Goal: Find specific page/section: Find specific page/section

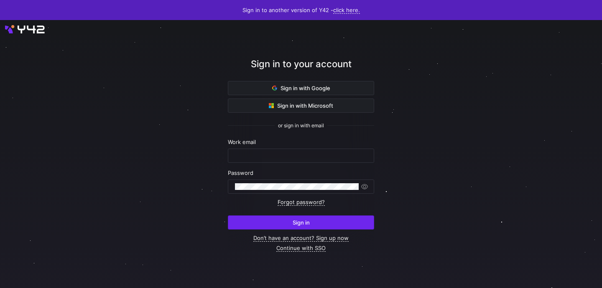
type input "[EMAIL_ADDRESS][DOMAIN_NAME]"
click at [256, 218] on span "submit" at bounding box center [300, 222] width 145 height 13
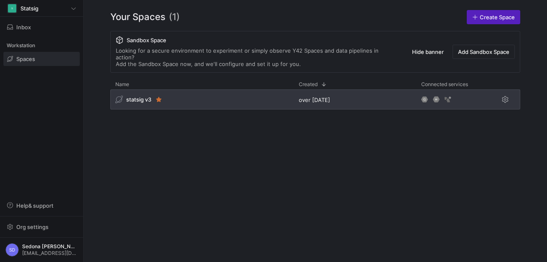
click at [140, 96] on span "statsig v3" at bounding box center [138, 99] width 25 height 7
click at [137, 96] on span "statsig v3" at bounding box center [138, 99] width 25 height 7
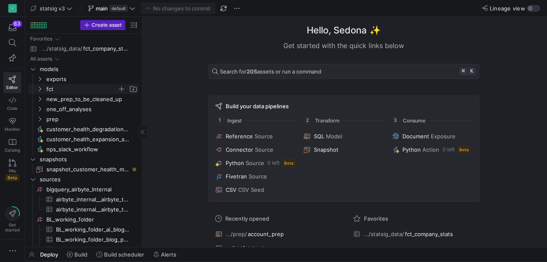
click at [48, 87] on span "fct" at bounding box center [81, 89] width 71 height 10
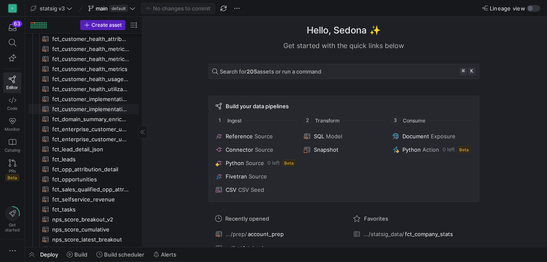
scroll to position [87, 0]
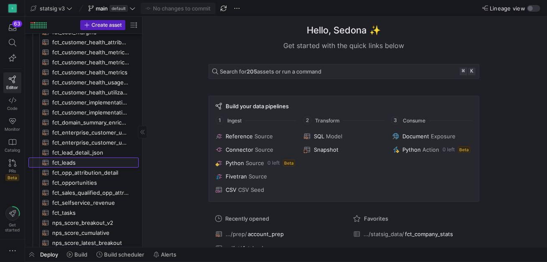
click at [62, 161] on span "fct_leads​​​​​​​​​​" at bounding box center [90, 163] width 77 height 10
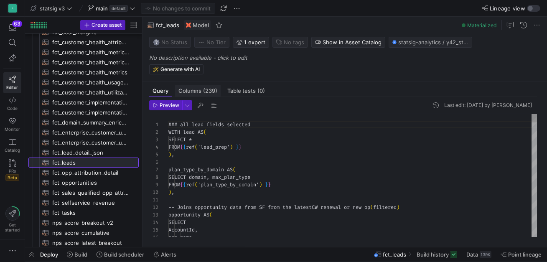
scroll to position [75, 0]
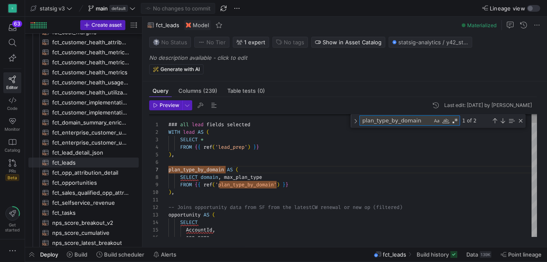
type textarea "c"
type textarea "-- Joins opportunity data from SF from the latest CW renewal or new op (filtere…"
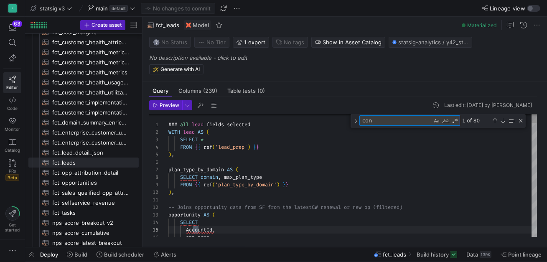
type textarea "cont"
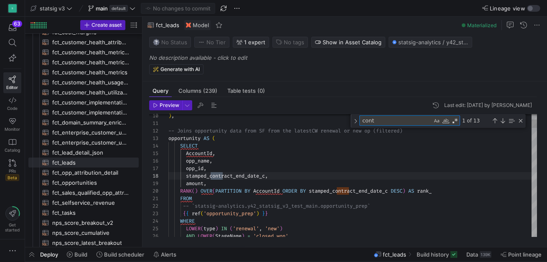
type textarea "opportunity WHERE rank_ = 1 ), -- Step 2: Join opportunity → contact roles opp_…"
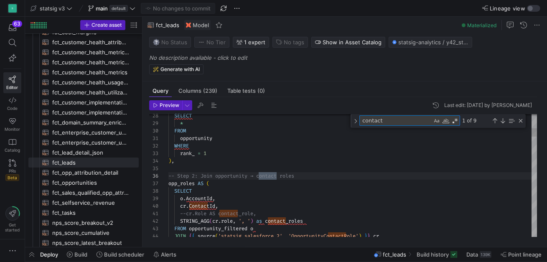
scroll to position [75, 111]
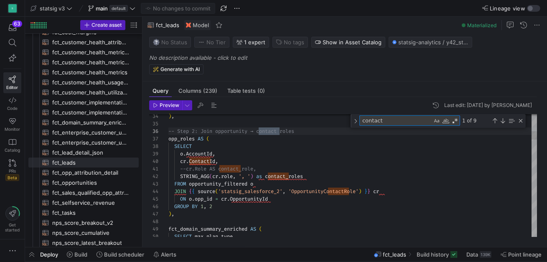
type textarea "contact"
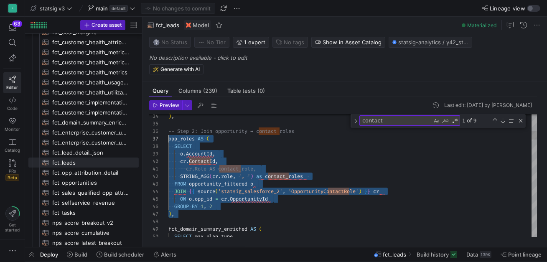
scroll to position [45, 0]
drag, startPoint x: 199, startPoint y: 212, endPoint x: 166, endPoint y: 140, distance: 79.5
type textarea "--cr.Role AS contact_role, STRING_AGG(cr.role, ', ') as contact_roles FROM oppo…"
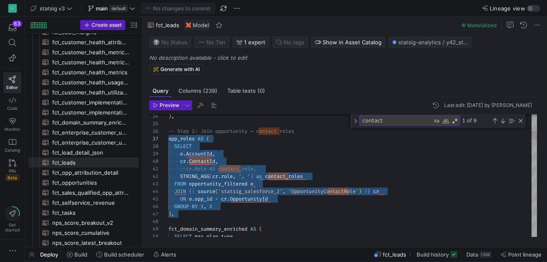
scroll to position [30, 51]
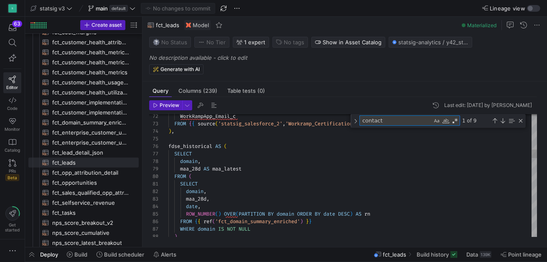
click at [402, 118] on textarea "contact" at bounding box center [396, 121] width 72 height 10
type textarea "m"
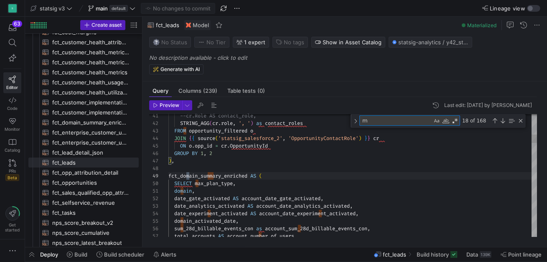
type textarea "domain, date_gate_activated AS account_date_gate_activated, date_analytics_acti…"
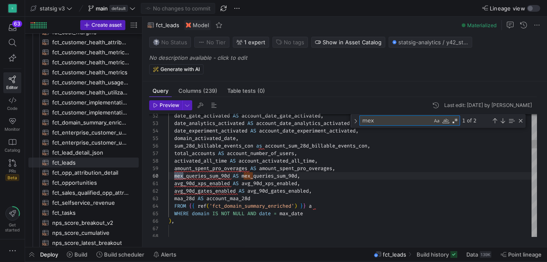
scroll to position [75, 15]
type textarea "mex"
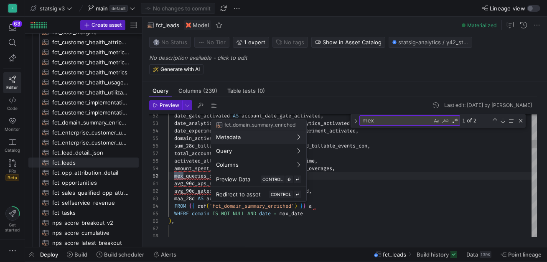
click at [258, 203] on div at bounding box center [273, 131] width 547 height 262
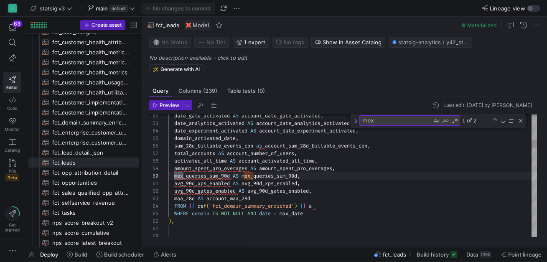
type textarea "avg_90d_xps_enabled AS avg_90d_xps_enabled, avg_90d_gates_enabled AS avg_90d_ga…"
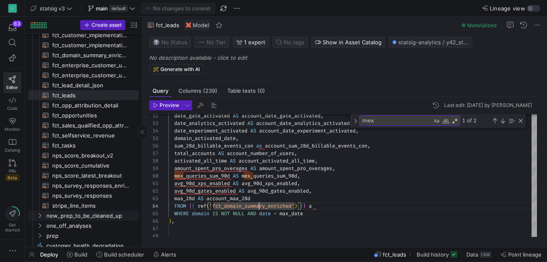
scroll to position [0, 0]
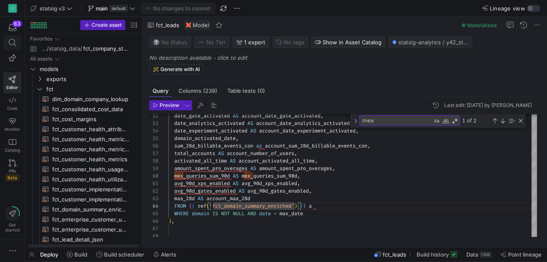
click at [13, 39] on icon at bounding box center [13, 43] width 8 height 8
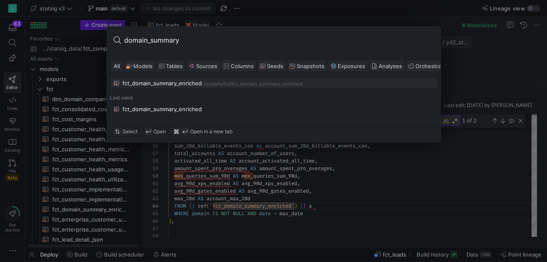
type input "domain_summary"
click at [166, 82] on div "fct_domain_summary_enriched" at bounding box center [162, 83] width 79 height 7
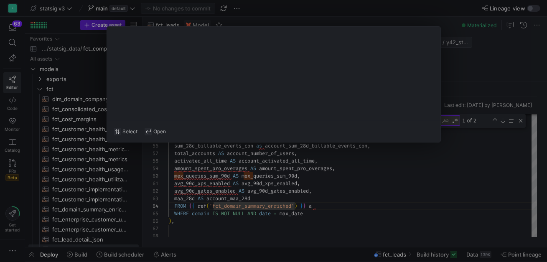
type textarea "{{ config(materialized='table') }} with fct_company_stats as ( select * from {{…"
